Goal: Transaction & Acquisition: Purchase product/service

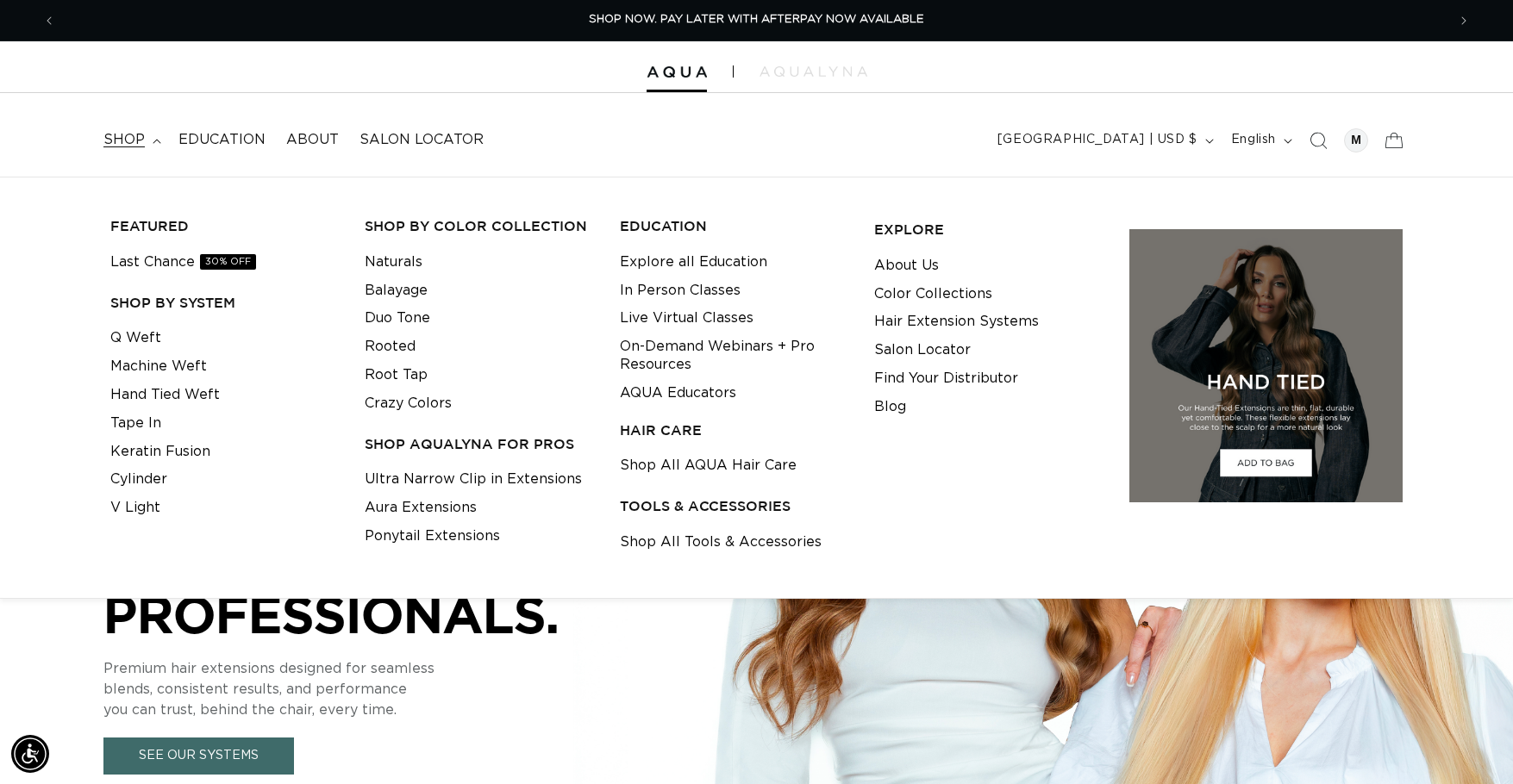
click at [141, 341] on link "Q Weft" at bounding box center [135, 338] width 51 height 29
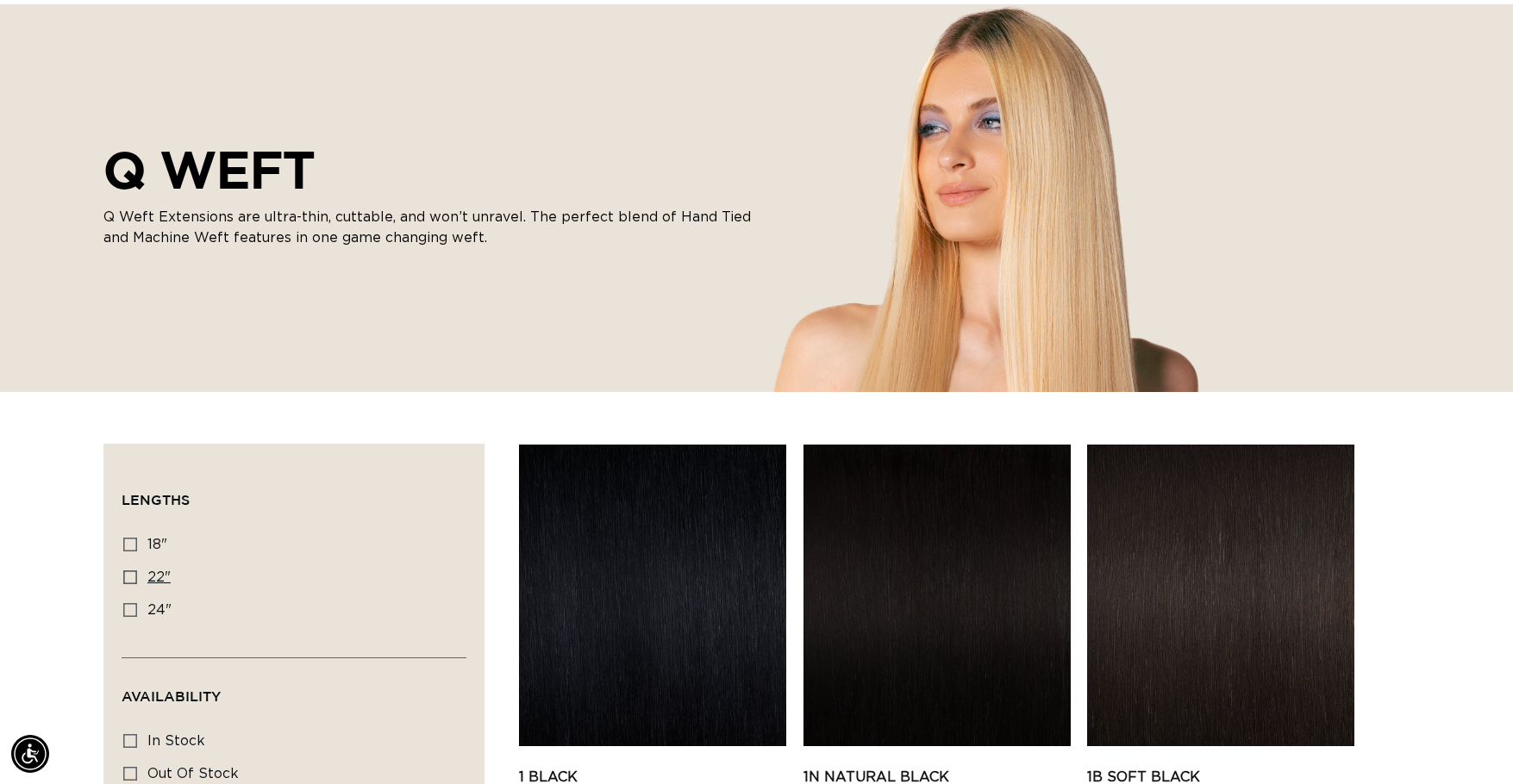
drag, startPoint x: 126, startPoint y: 576, endPoint x: 138, endPoint y: 574, distance: 12.2
click at [127, 576] on icon at bounding box center [130, 577] width 13 height 13
click at [127, 576] on input "22" 22" (5 products)" at bounding box center [130, 577] width 13 height 13
checkbox input "true"
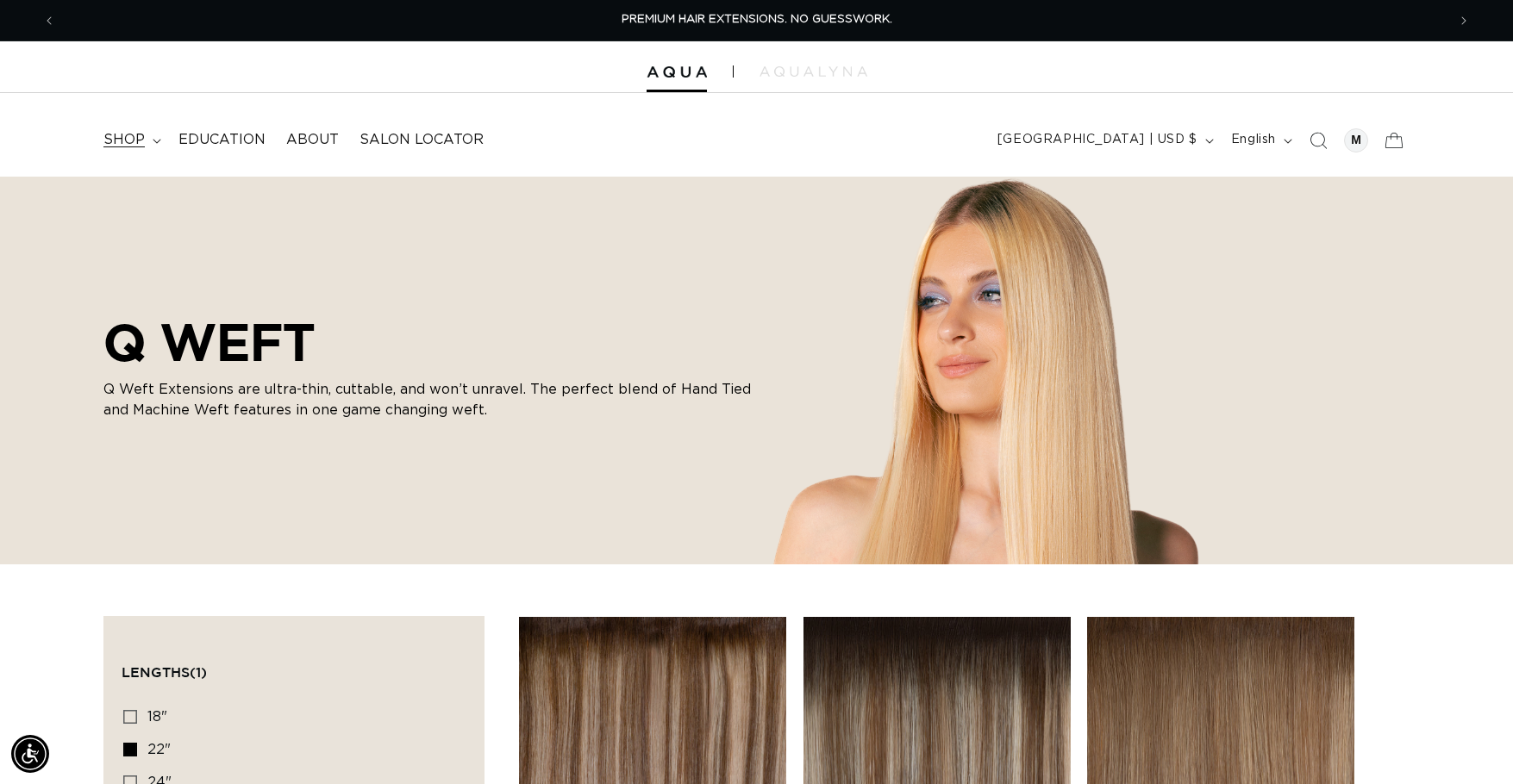
click at [141, 154] on summary "shop" at bounding box center [130, 140] width 75 height 38
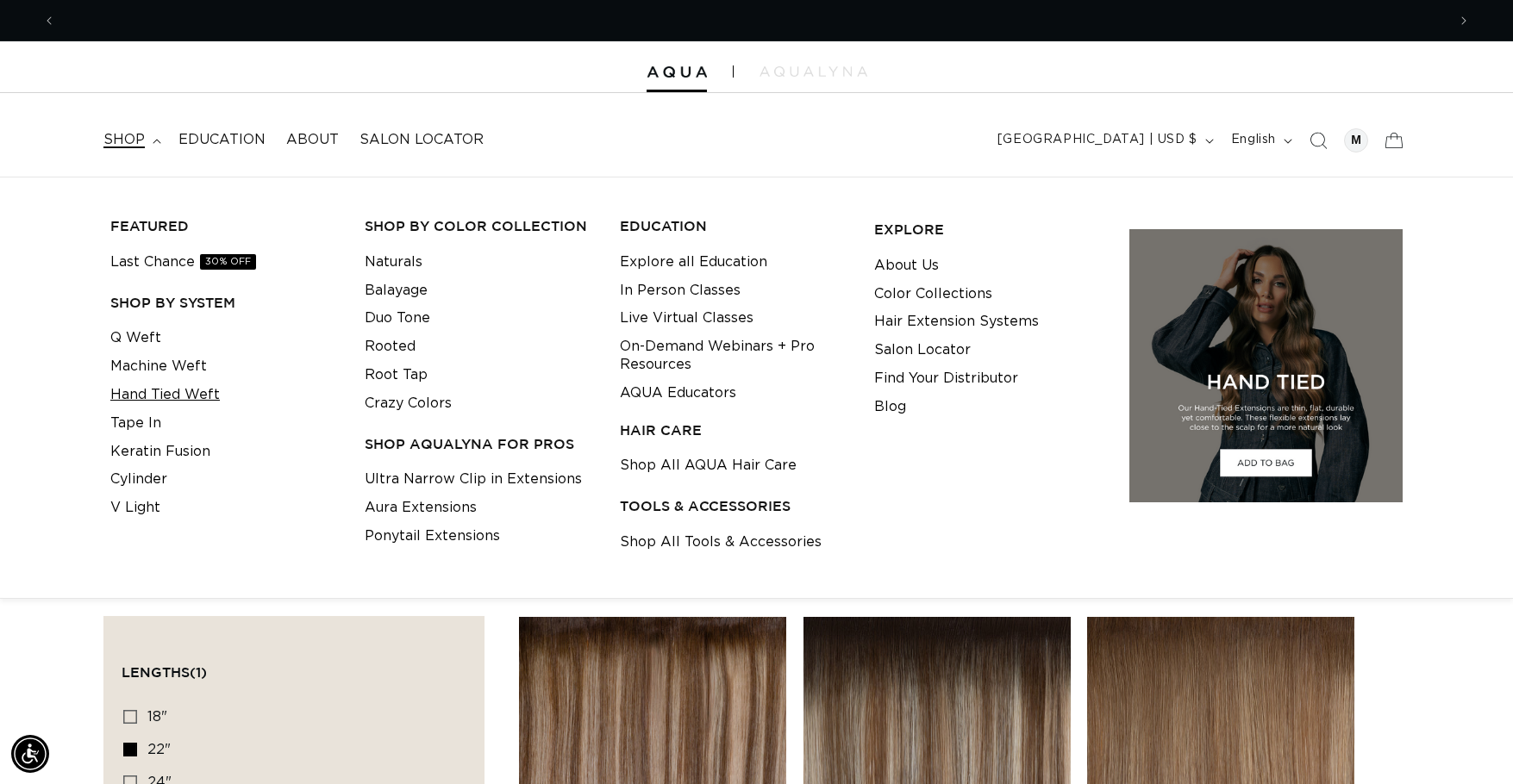
scroll to position [0, 2782]
click at [143, 389] on link "Hand Tied Weft" at bounding box center [165, 395] width 109 height 29
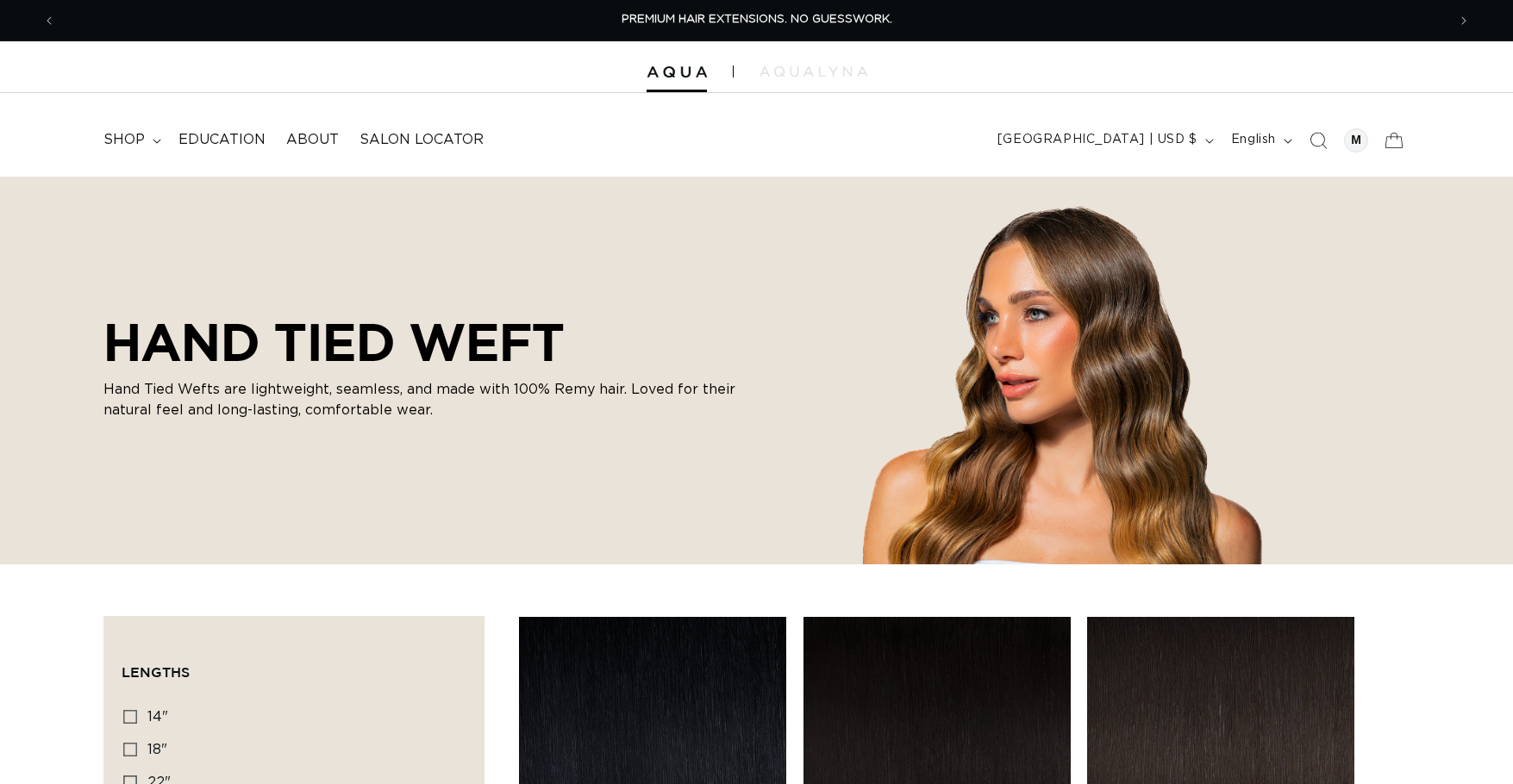
scroll to position [173, 0]
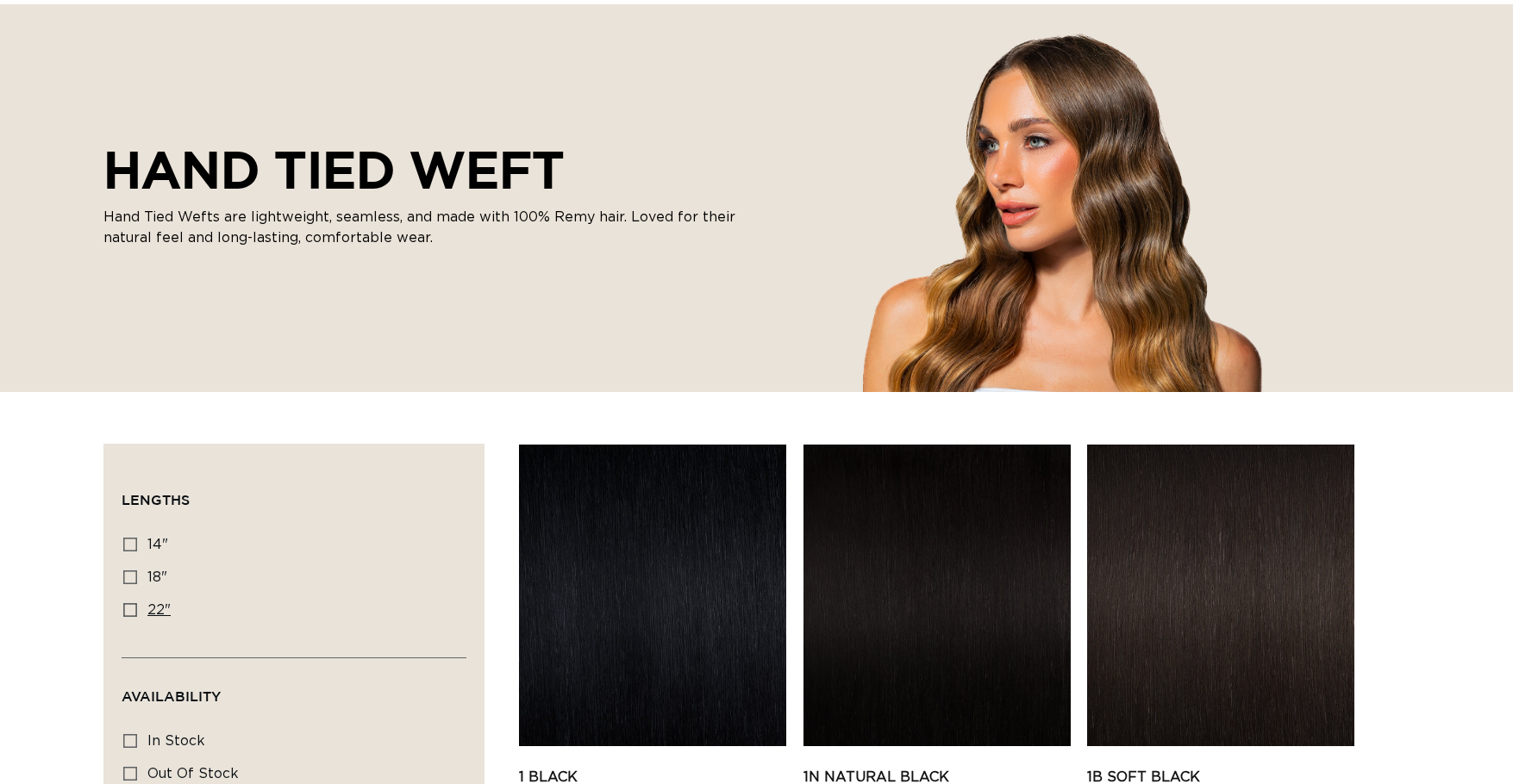
click at [129, 607] on icon at bounding box center [130, 610] width 13 height 13
click at [129, 607] on input "22" 22" (30 products)" at bounding box center [130, 610] width 13 height 13
checkbox input "true"
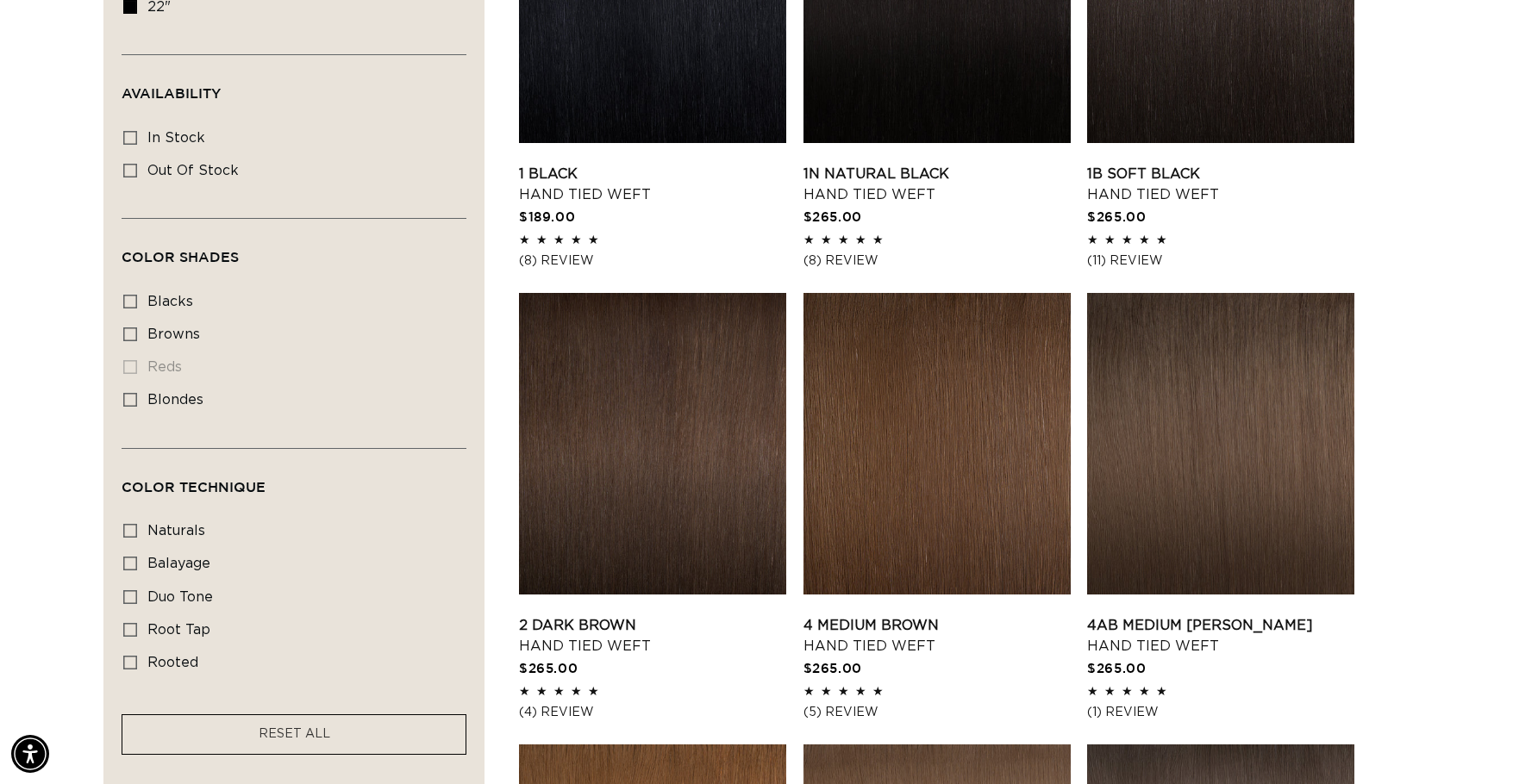
scroll to position [0, 2782]
click at [182, 656] on span "rooted" at bounding box center [173, 662] width 51 height 13
click at [137, 656] on input "rooted rooted (4 products)" at bounding box center [130, 662] width 13 height 13
checkbox input "true"
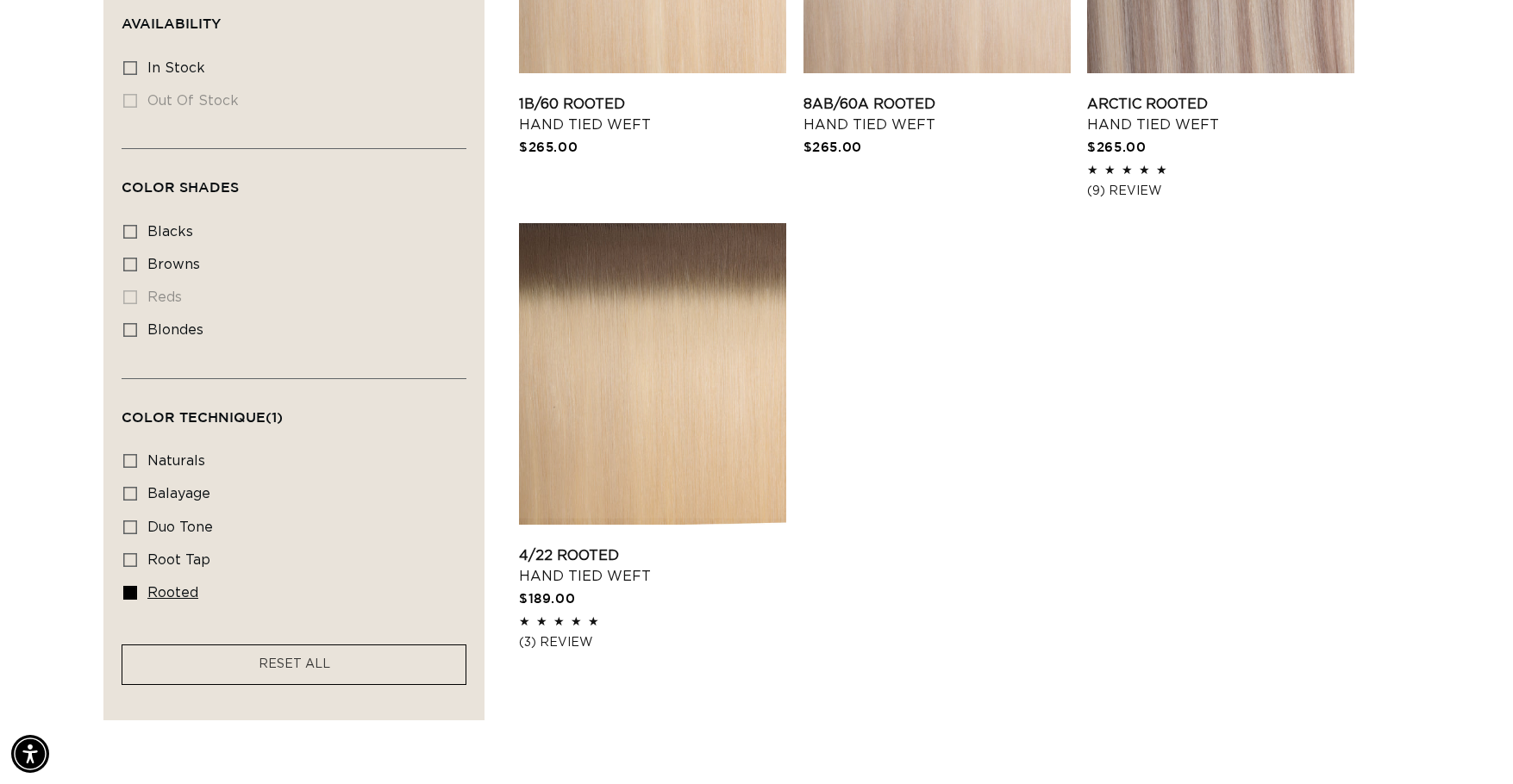
scroll to position [948, 0]
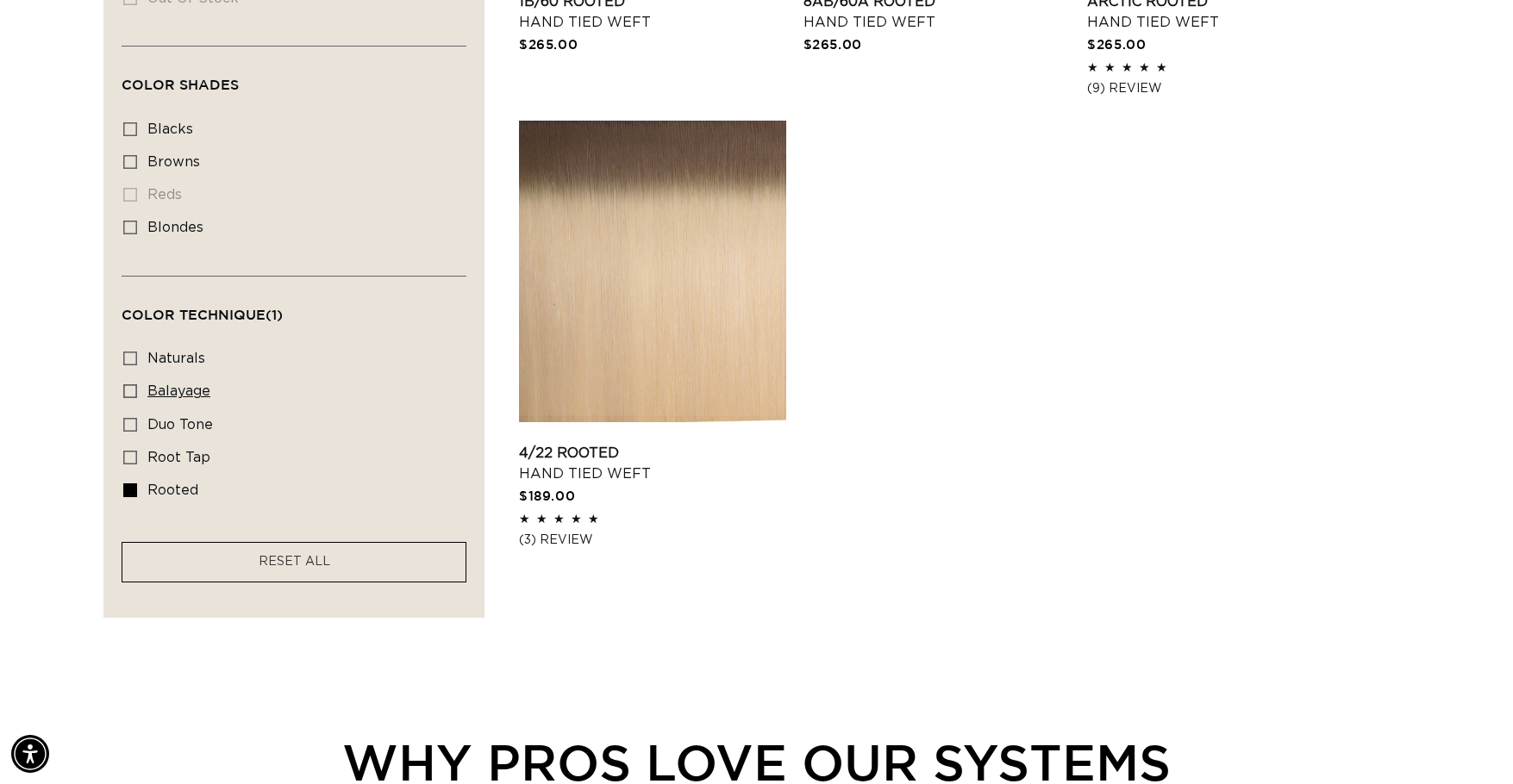
click at [129, 385] on icon at bounding box center [130, 391] width 13 height 13
click at [129, 385] on input "balayage balayage (5 products)" at bounding box center [130, 391] width 13 height 13
checkbox input "true"
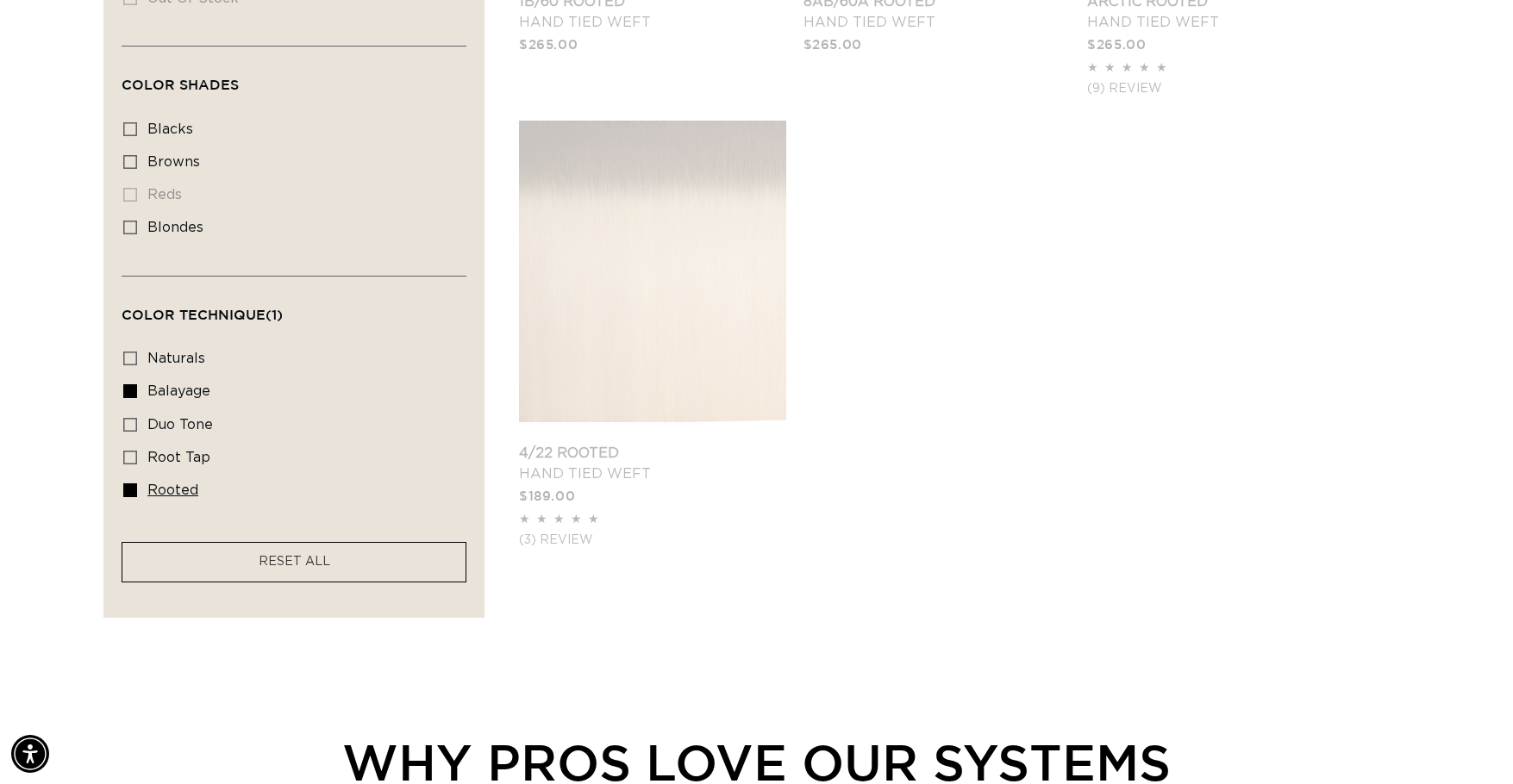
click at [128, 490] on icon at bounding box center [130, 490] width 13 height 13
click at [128, 490] on input "rooted rooted (4 products)" at bounding box center [130, 490] width 13 height 13
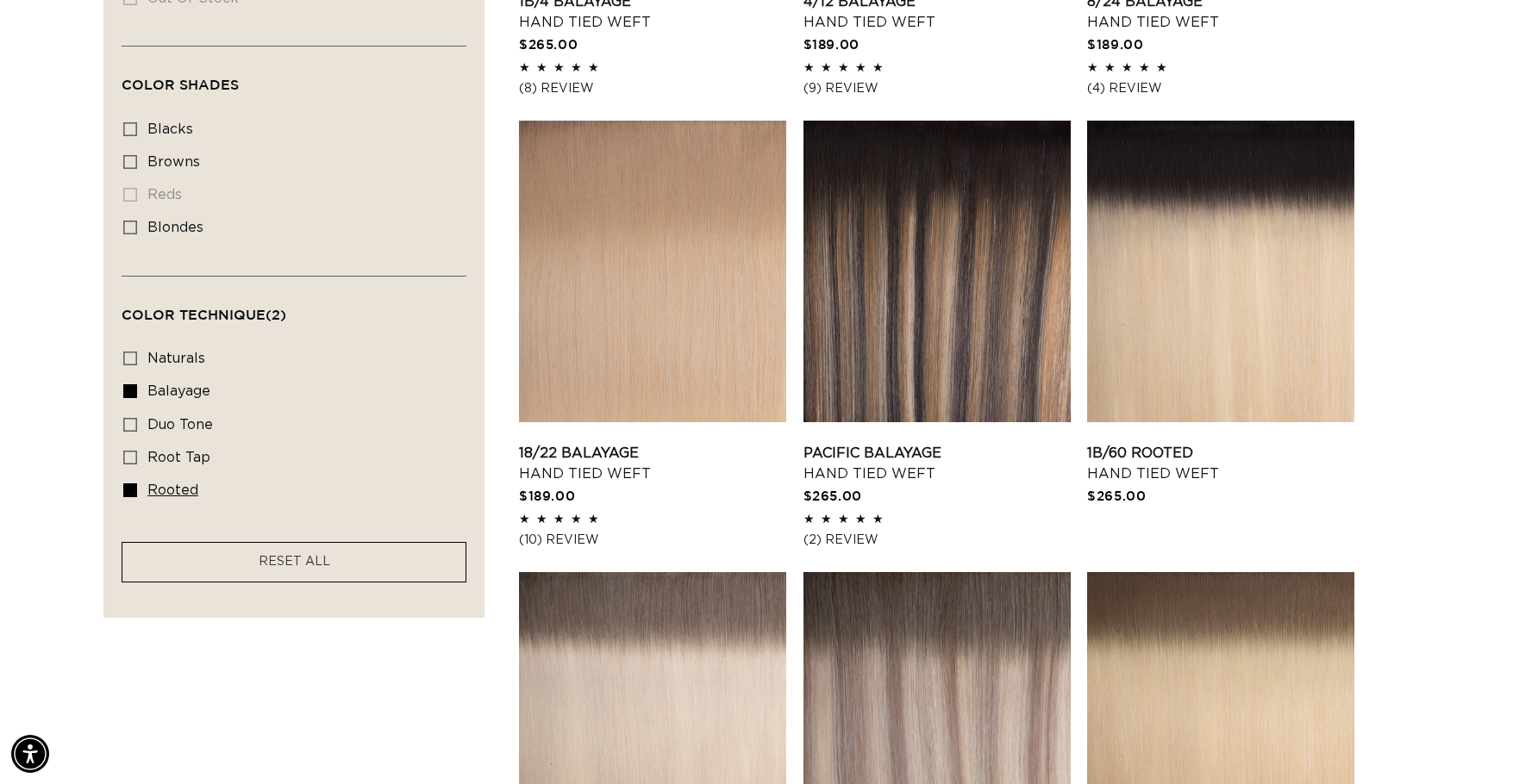
scroll to position [0, 1391]
click at [131, 487] on icon at bounding box center [130, 490] width 13 height 13
click at [131, 487] on input "rooted rooted (4 products)" at bounding box center [130, 490] width 13 height 13
checkbox input "false"
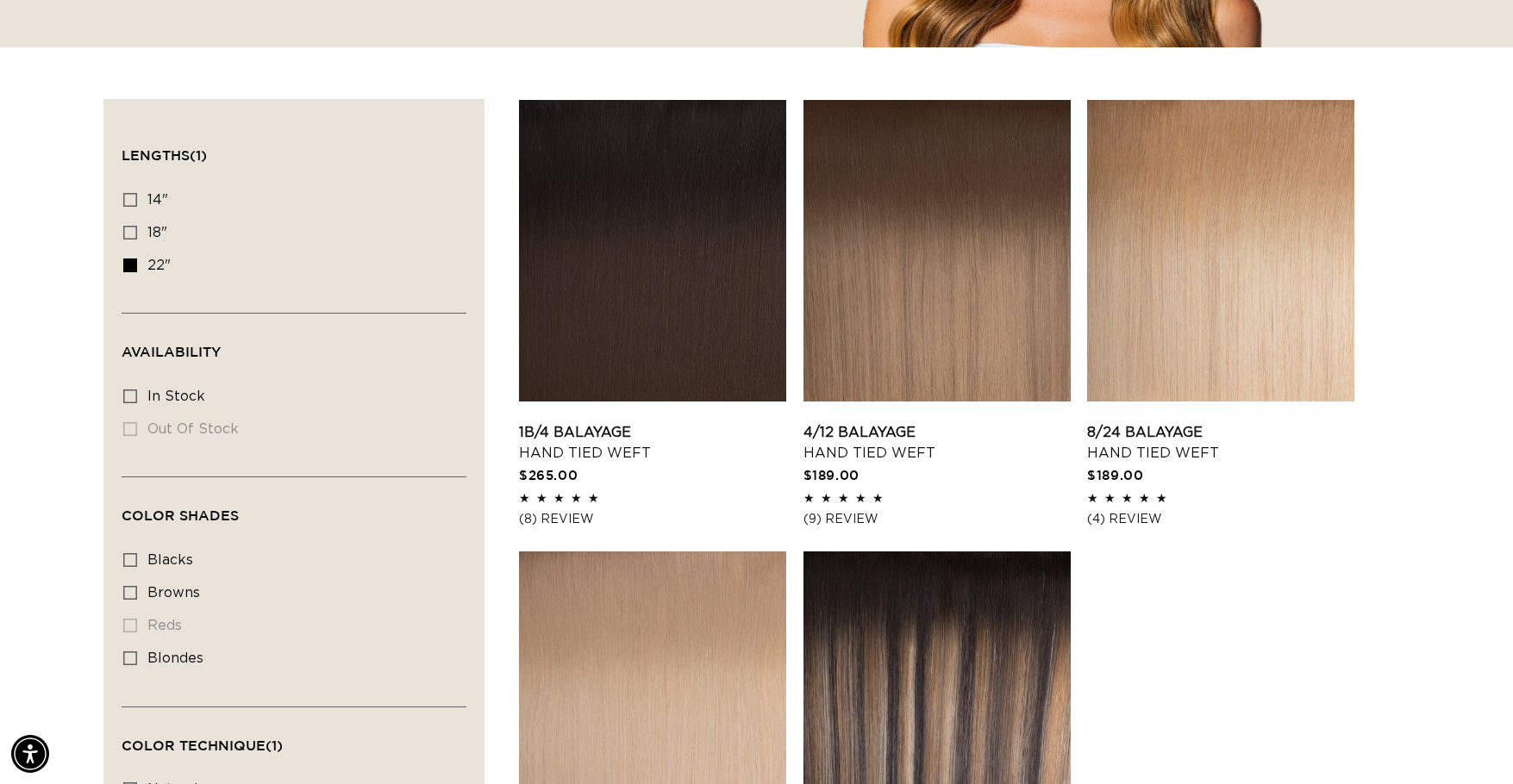
scroll to position [431, 0]
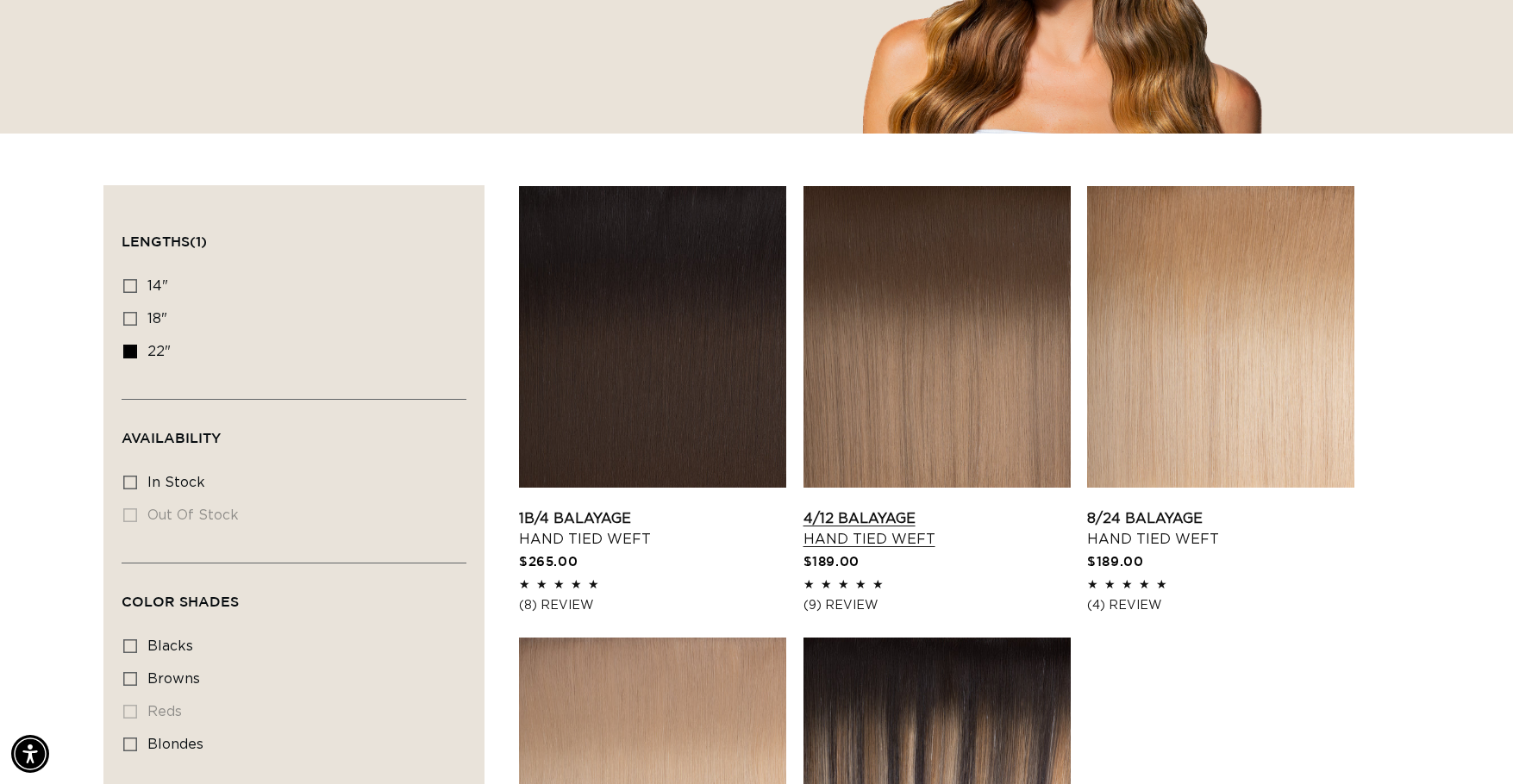
click at [1003, 509] on link "4/12 Balayage Hand Tied Weft" at bounding box center [937, 529] width 268 height 41
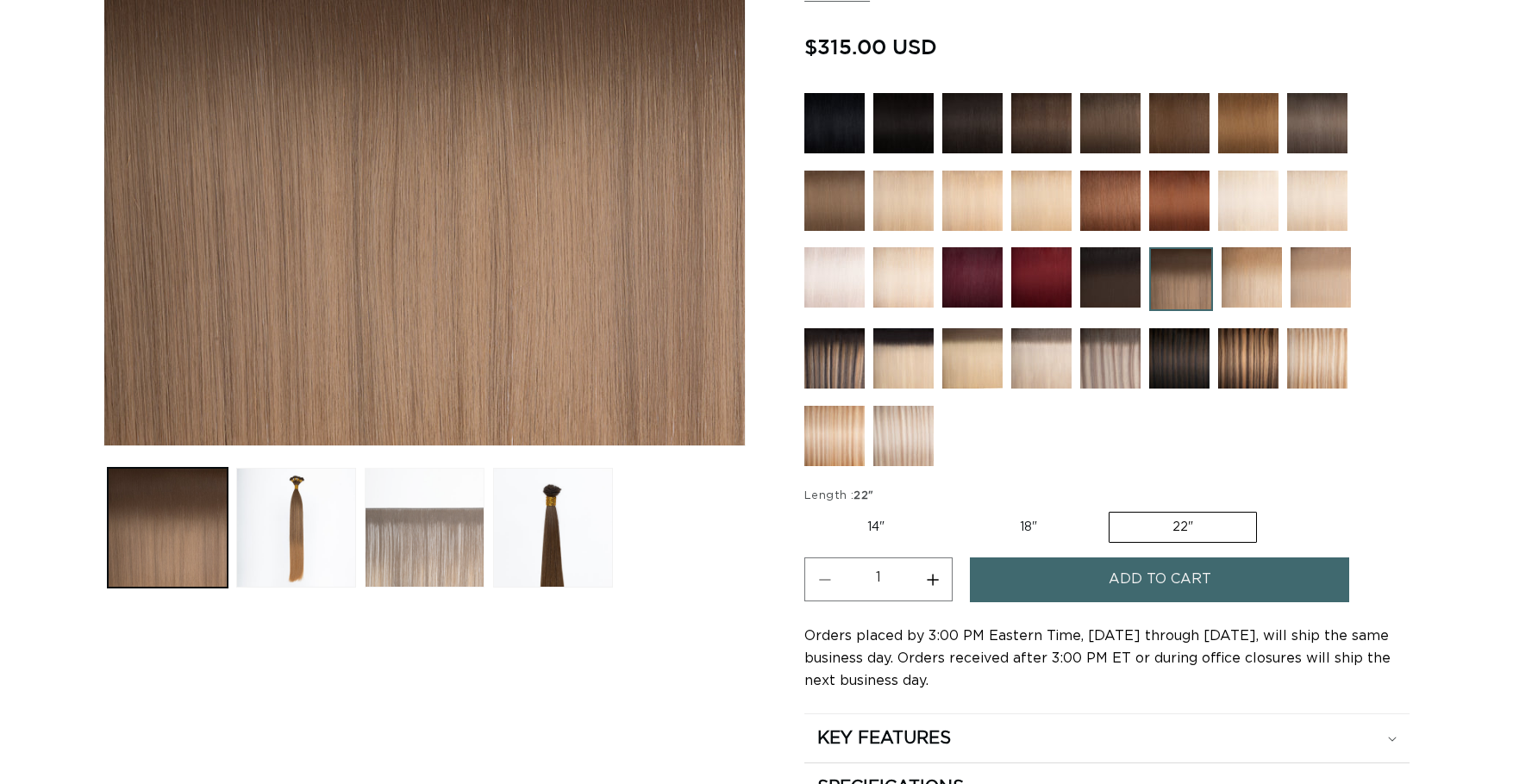
click at [437, 535] on button "Load image 3 in gallery view" at bounding box center [424, 527] width 120 height 120
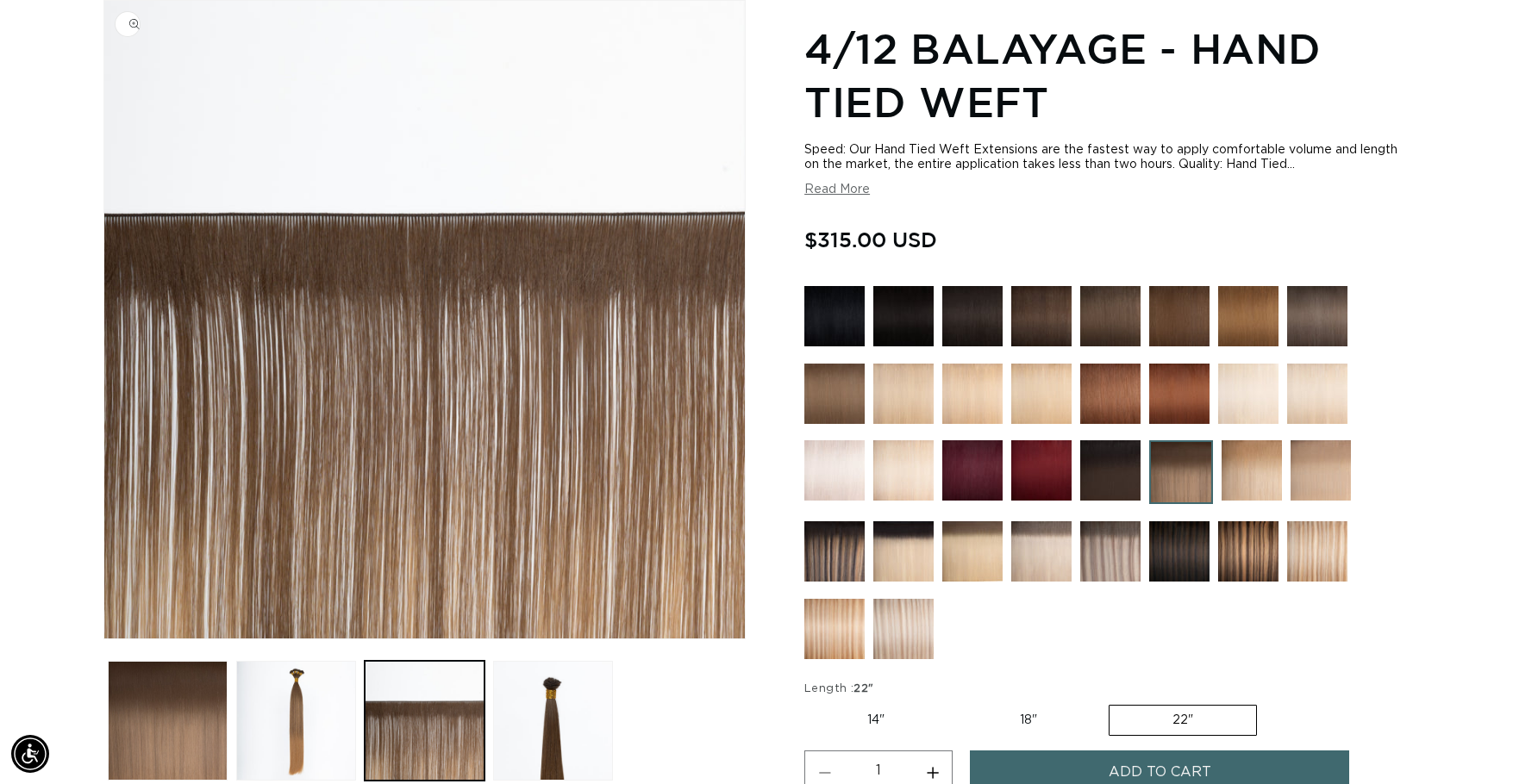
scroll to position [0, 1391]
click at [276, 728] on button "Load image 2 in gallery view" at bounding box center [295, 721] width 120 height 120
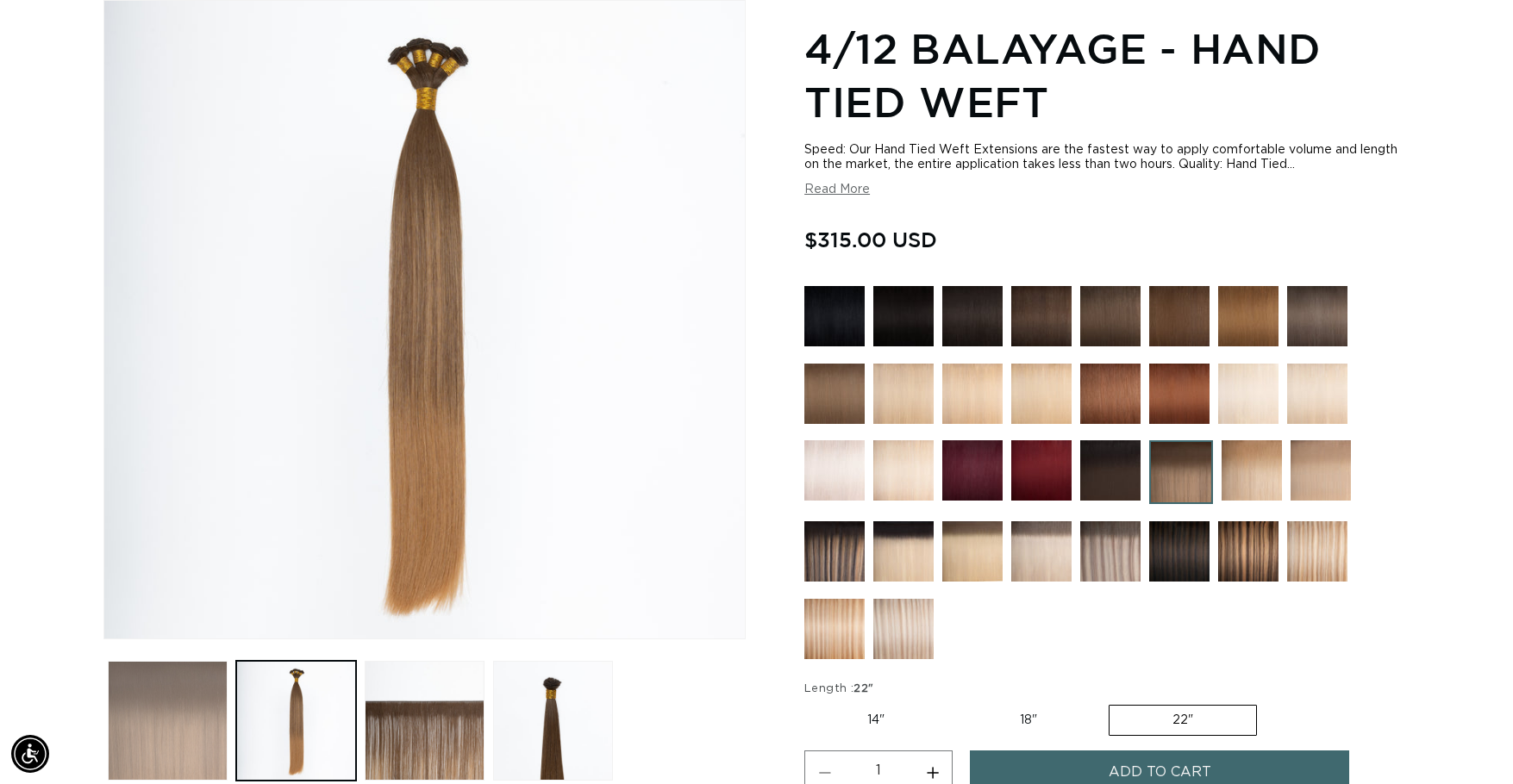
scroll to position [0, 2782]
click at [195, 726] on button "Load image 1 in gallery view" at bounding box center [167, 721] width 120 height 120
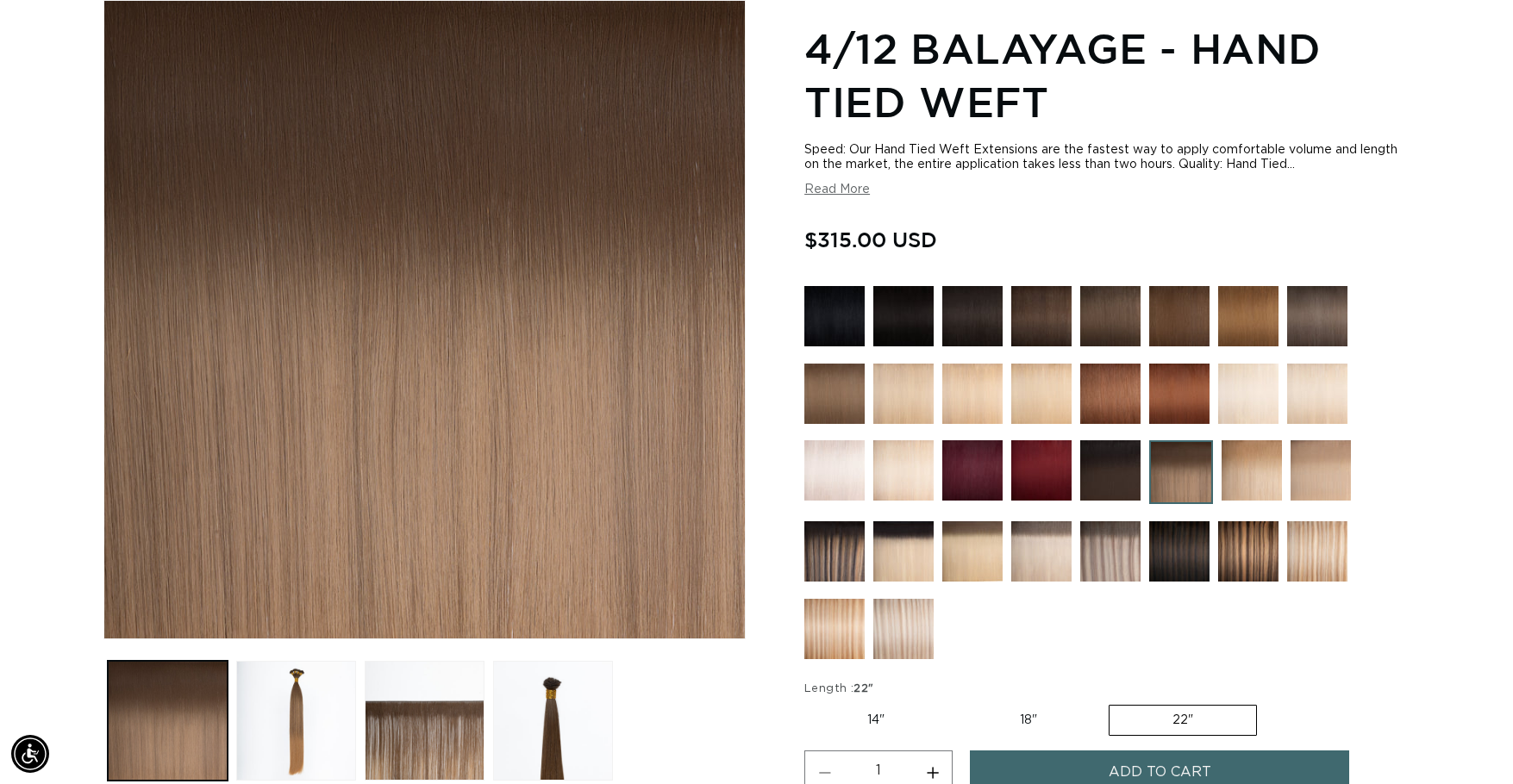
scroll to position [0, 1391]
click at [818, 559] on img at bounding box center [834, 551] width 60 height 60
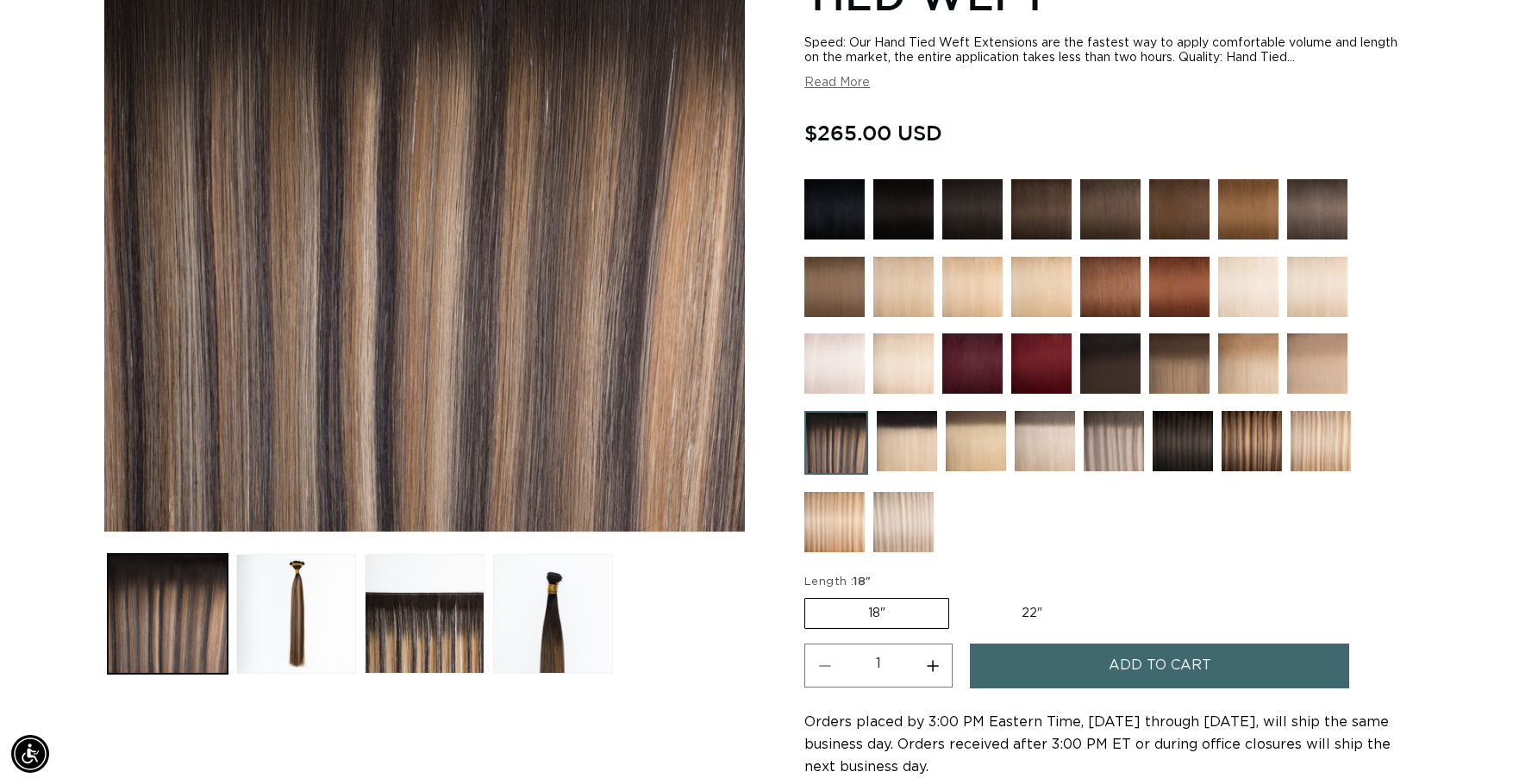
scroll to position [0, 2782]
click at [1240, 458] on img at bounding box center [1251, 441] width 60 height 60
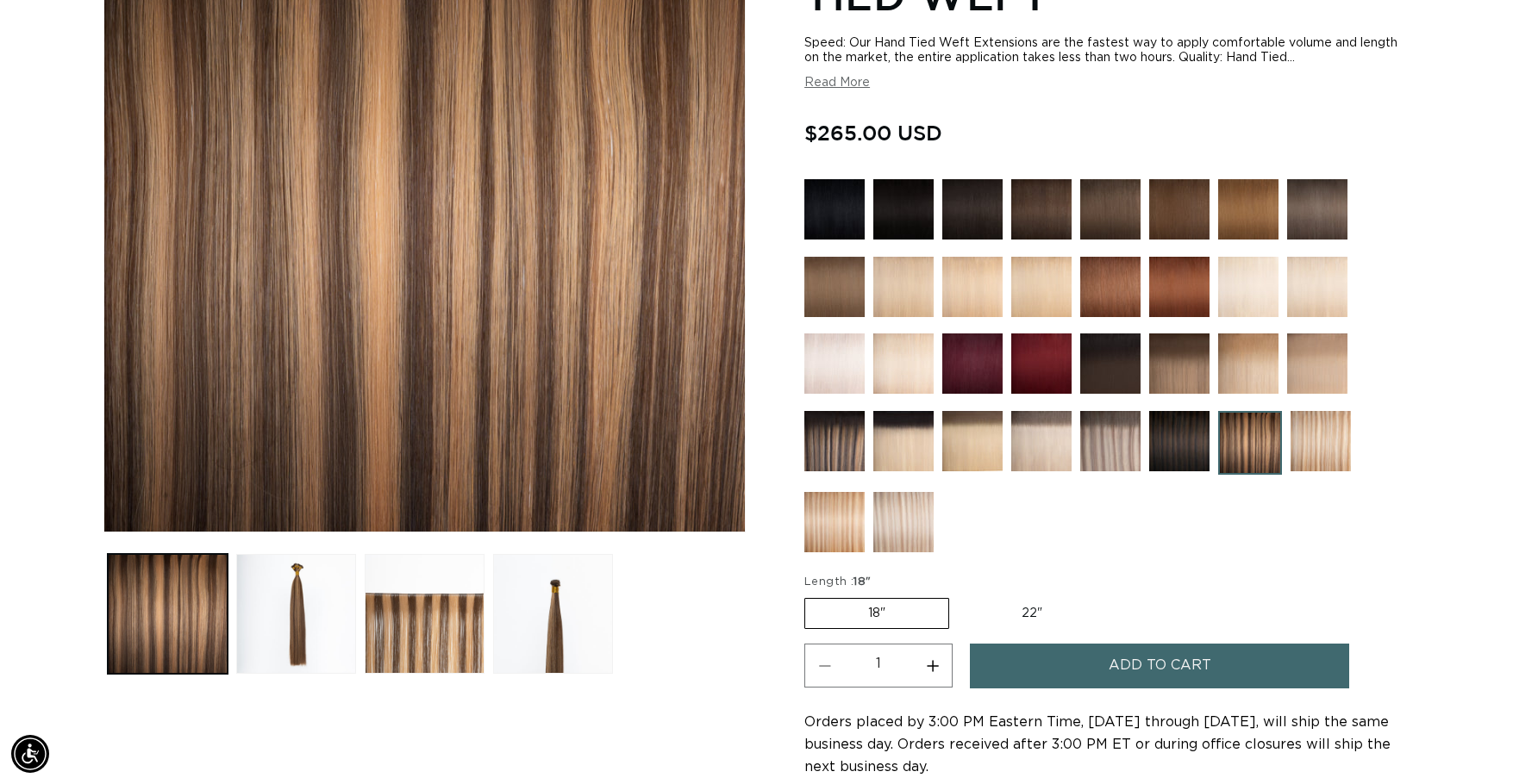
scroll to position [0, 1391]
click at [837, 436] on img at bounding box center [834, 441] width 60 height 60
